Goal: Task Accomplishment & Management: Use online tool/utility

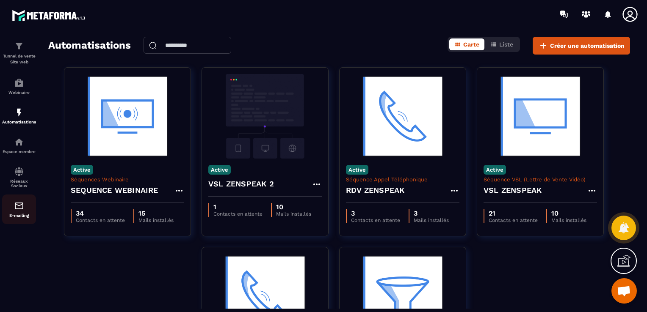
click at [19, 211] on img at bounding box center [19, 206] width 10 height 10
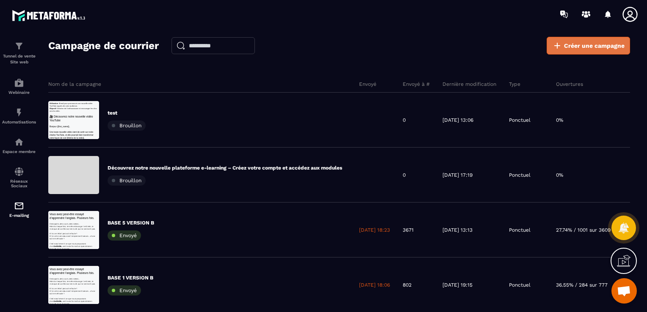
drag, startPoint x: 612, startPoint y: 44, endPoint x: 621, endPoint y: 52, distance: 11.4
click at [612, 44] on span "Créer une campagne" at bounding box center [594, 45] width 61 height 8
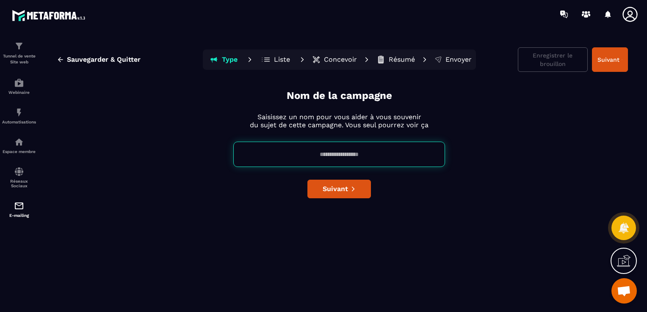
click at [347, 149] on input at bounding box center [339, 154] width 212 height 25
type input "**********"
click at [339, 195] on button "Suivant" at bounding box center [338, 189] width 63 height 19
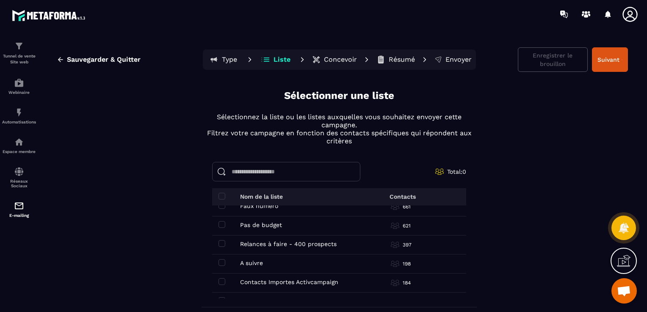
scroll to position [85, 0]
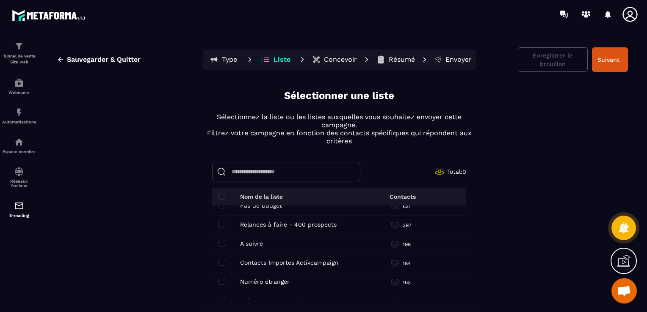
click at [388, 171] on div "Total: 0" at bounding box center [339, 171] width 254 height 19
click at [643, 228] on section "Tunnel de vente Site web Webinaire Automatisations Espace membre Réseaux Sociau…" at bounding box center [323, 178] width 647 height 300
click at [318, 55] on button "Concevoir" at bounding box center [334, 59] width 50 height 17
click at [324, 58] on p "Concevoir" at bounding box center [340, 59] width 33 height 8
click at [329, 60] on p "Concevoir" at bounding box center [340, 59] width 33 height 8
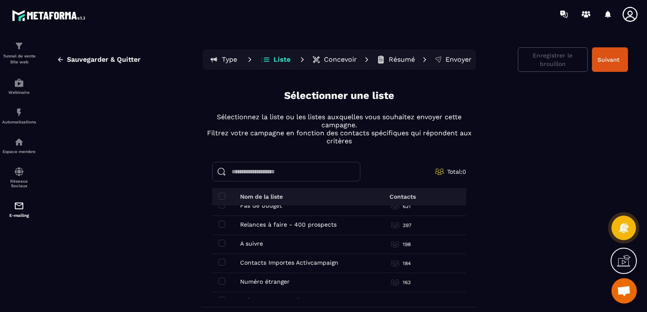
click at [344, 60] on p "Concevoir" at bounding box center [340, 59] width 33 height 8
click at [236, 62] on button "Type" at bounding box center [223, 59] width 38 height 17
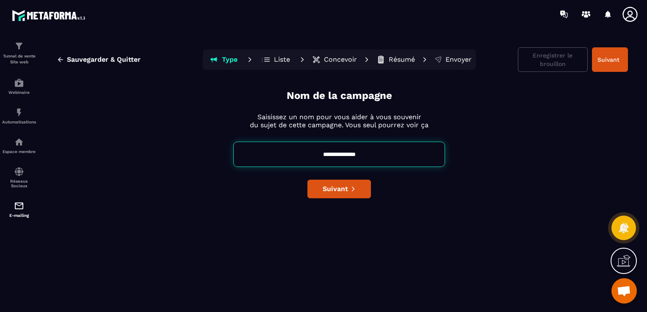
click at [268, 62] on icon at bounding box center [266, 59] width 9 height 8
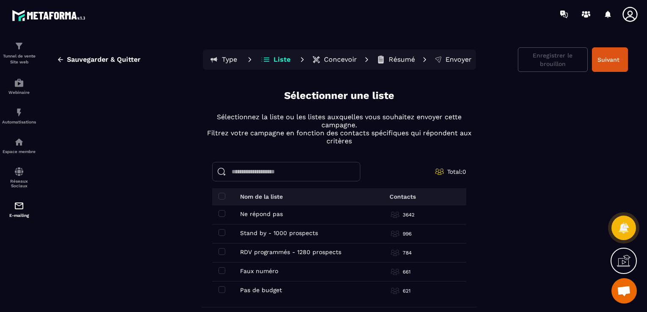
click at [327, 61] on p "Concevoir" at bounding box center [340, 59] width 33 height 8
click at [336, 58] on p "Concevoir" at bounding box center [340, 59] width 33 height 8
click at [333, 58] on p "Concevoir" at bounding box center [340, 59] width 33 height 8
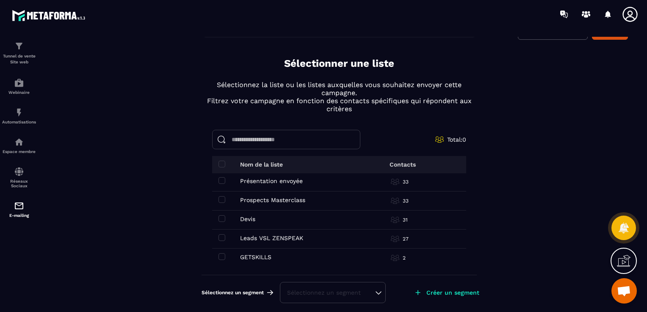
click at [246, 134] on input at bounding box center [286, 139] width 148 height 19
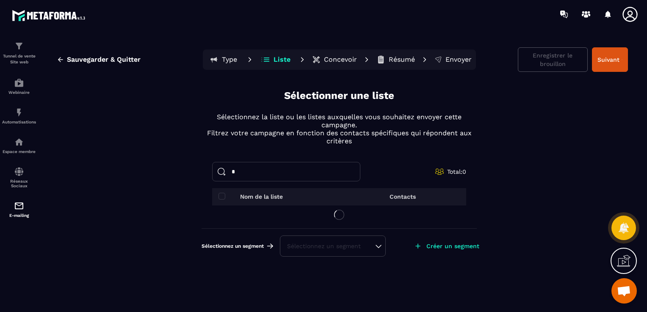
scroll to position [0, 0]
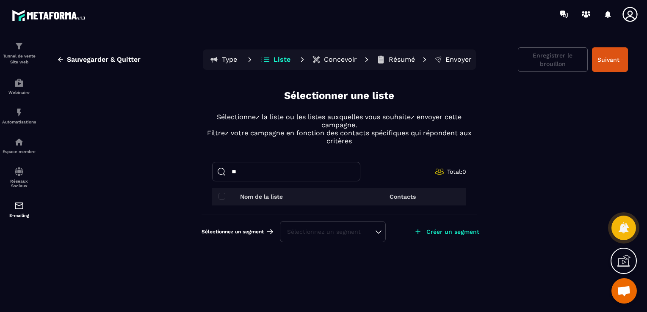
type input "*"
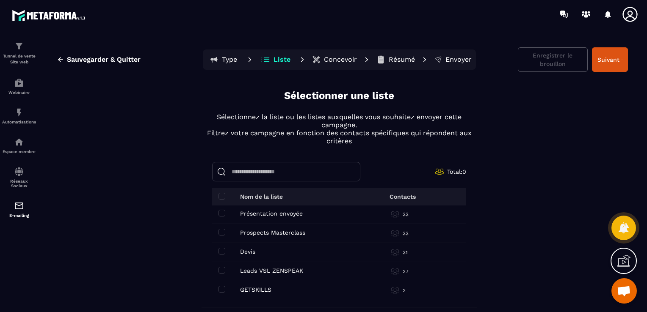
scroll to position [172, 0]
click at [275, 286] on div "GETSKILLS GETSKILLS" at bounding box center [281, 289] width 127 height 7
click at [215, 291] on td "GETSKILLS GETSKILLS" at bounding box center [282, 290] width 140 height 19
click at [222, 287] on div "GETSKILLS GETSKILLS" at bounding box center [281, 289] width 127 height 7
click at [218, 287] on span at bounding box center [221, 289] width 7 height 7
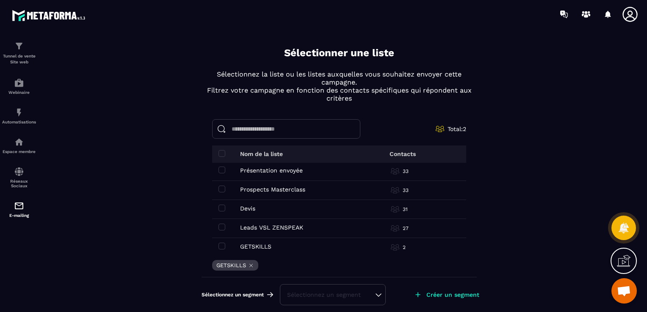
scroll to position [45, 0]
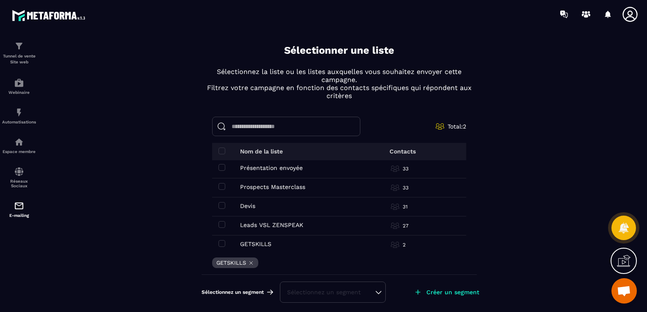
click at [229, 263] on p "GETSKILLS" at bounding box center [231, 263] width 30 height 6
click at [243, 262] on div "GETSKILLS" at bounding box center [235, 263] width 46 height 11
click at [248, 262] on icon at bounding box center [251, 263] width 6 height 6
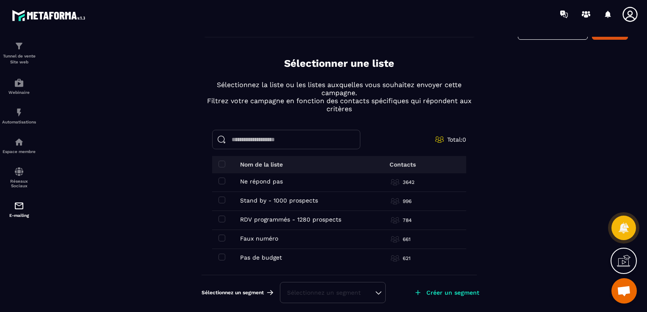
scroll to position [0, 0]
